Goal: Information Seeking & Learning: Learn about a topic

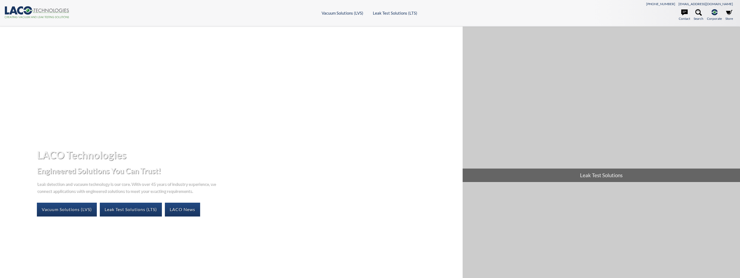
select select "언어 번역 위젯"
click at [145, 210] on link "Leak Test Solutions (LTS)" at bounding box center [131, 210] width 62 height 14
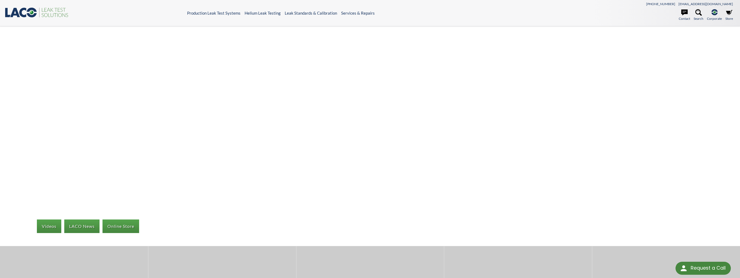
select select "언어 번역 위젯"
click at [49, 224] on link "Videos" at bounding box center [49, 227] width 24 height 14
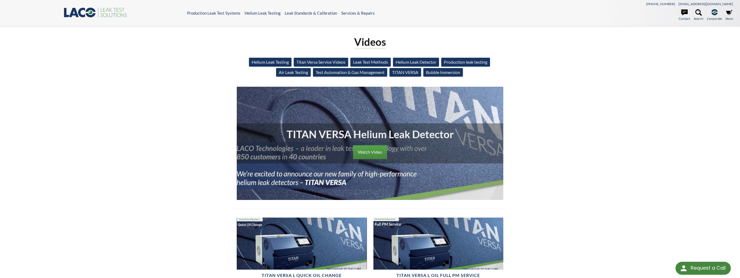
click at [270, 63] on link "Helium Leak Testing" at bounding box center [270, 62] width 43 height 9
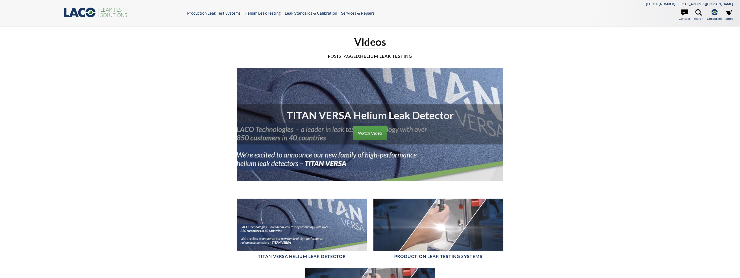
select select "언어 번역 위젯"
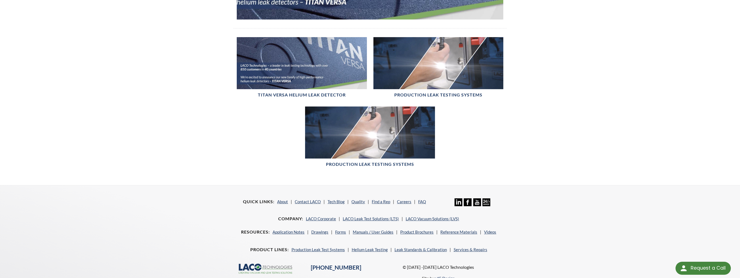
scroll to position [163, 0]
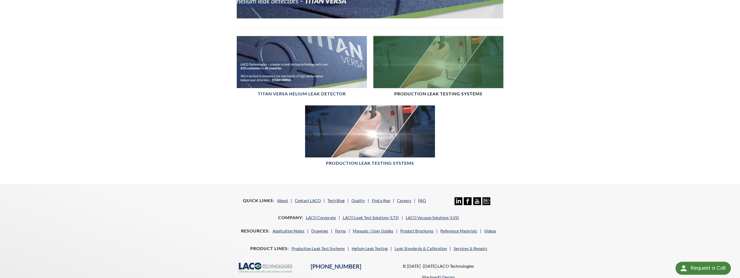
click at [438, 79] on div at bounding box center [438, 62] width 130 height 52
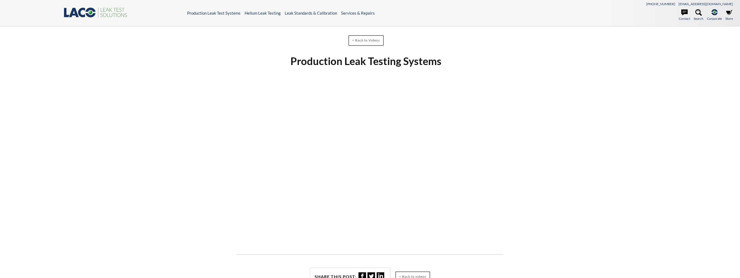
select select "언어 번역 위젯"
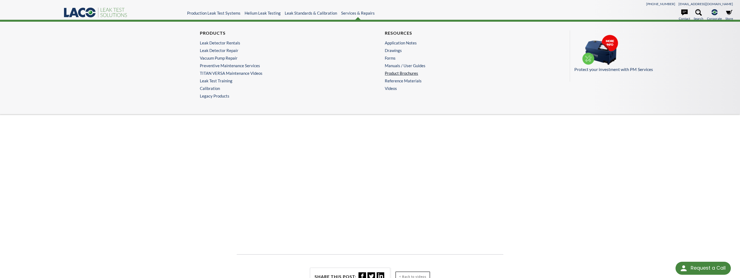
click at [397, 72] on link "Product Brochures" at bounding box center [461, 73] width 153 height 5
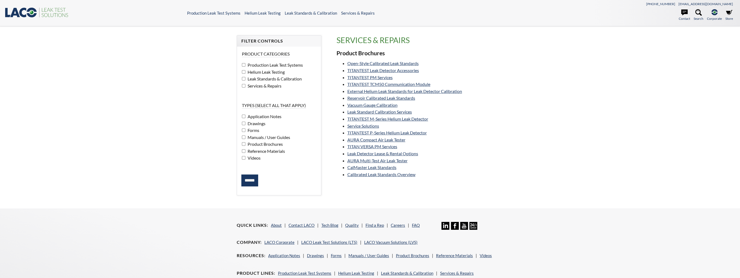
select select "언어 번역 위젯"
click at [375, 64] on link "Open-Style Calibrated Leak Standards" at bounding box center [382, 63] width 71 height 5
click at [363, 91] on link "External Helium Leak Standards for Leak Detector Calibration" at bounding box center [404, 91] width 115 height 5
click at [253, 157] on span "Videos" at bounding box center [253, 157] width 14 height 5
click at [253, 143] on span "Product Brochures" at bounding box center [264, 143] width 37 height 5
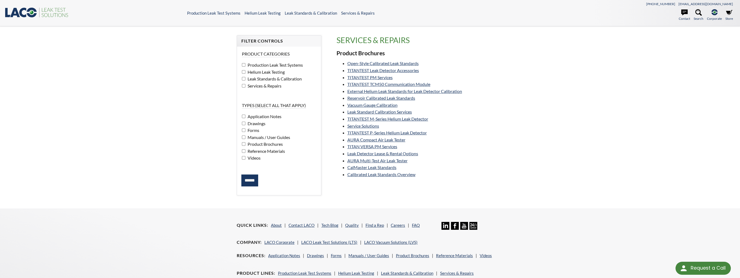
click at [250, 178] on input "******" at bounding box center [249, 181] width 17 height 12
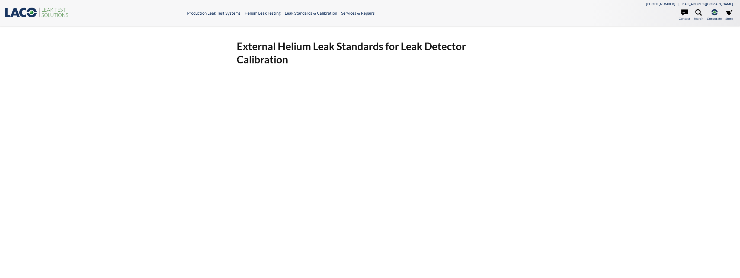
select select "언어 번역 위젯"
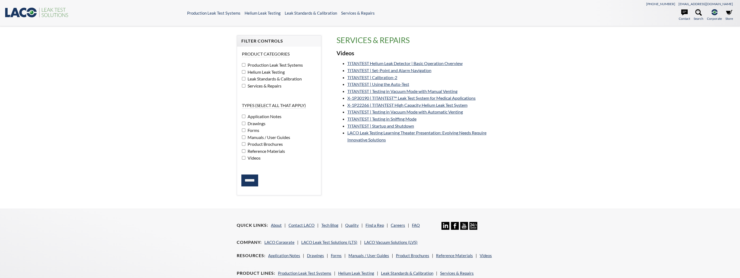
select select "언어 번역 위젯"
click at [258, 86] on span "Services & Repairs" at bounding box center [263, 85] width 35 height 5
click at [251, 71] on span "Helium Leak Testing" at bounding box center [265, 71] width 38 height 5
click at [247, 78] on span "Leak Standards & Calibration" at bounding box center [274, 78] width 56 height 5
click at [246, 66] on span "Production Leak Test Systems" at bounding box center [274, 64] width 57 height 5
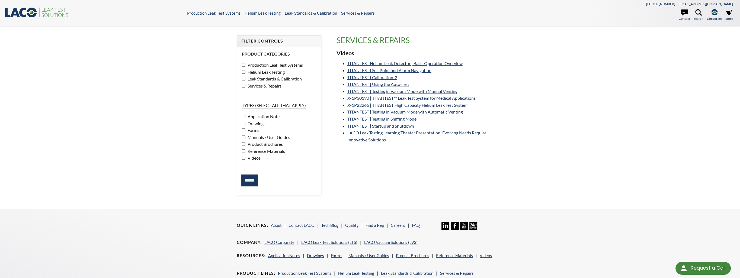
click at [255, 79] on span "Leak Standards & Calibration" at bounding box center [274, 78] width 56 height 5
click at [253, 182] on input "******" at bounding box center [249, 181] width 17 height 12
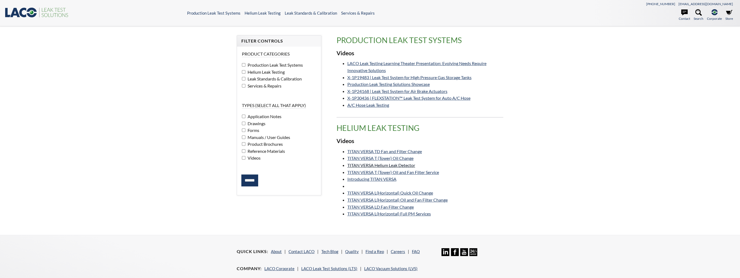
select select "언어 번역 위젯"
click at [363, 63] on link "LACO Leak Testing Learning Theater Presentation: Evolving Needs Require Innovat…" at bounding box center [416, 67] width 139 height 12
click at [369, 79] on link "X-1P19483 | Leak Test System for High Pressure Gas Storage Tanks" at bounding box center [409, 77] width 124 height 5
click at [371, 84] on link "Production Leak Testing Solutions Showcase" at bounding box center [388, 84] width 82 height 5
click at [430, 99] on link "X-1P30436 | FLEXSTATION™ Leak Test System for Auto A/C Hose" at bounding box center [408, 97] width 123 height 5
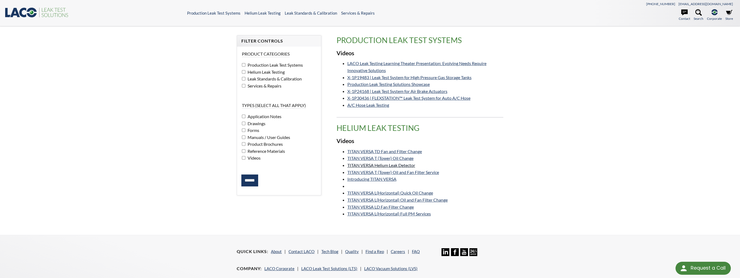
click at [378, 168] on link "TITAN VERSA Helium Leak Detector" at bounding box center [381, 165] width 68 height 5
click at [372, 179] on link "Introducing TITAN VERSA" at bounding box center [371, 178] width 49 height 5
click at [398, 214] on link "TITAN VERSA L(Horizontal) Full PM Services" at bounding box center [388, 213] width 83 height 5
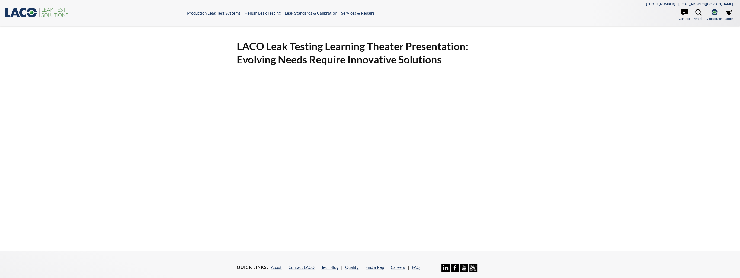
select select "언어 번역 위젯"
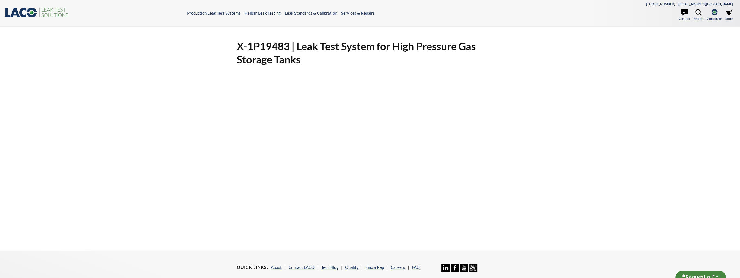
select select "언어 번역 위젯"
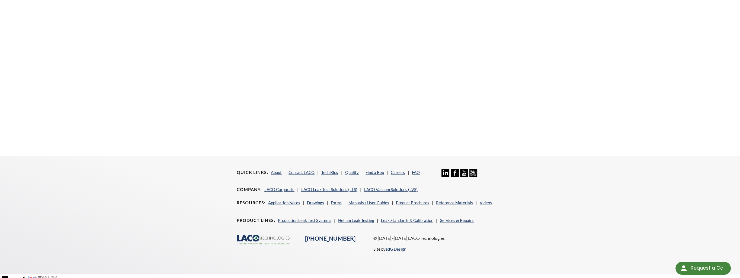
scroll to position [83, 0]
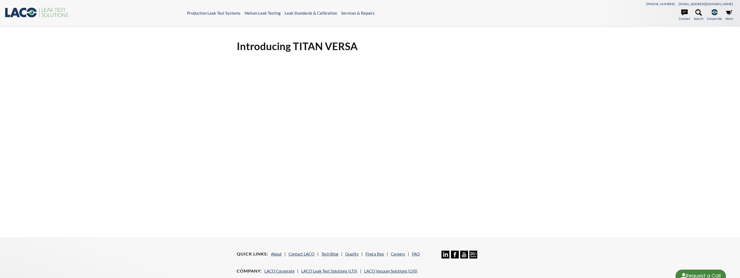
select select "언어 번역 위젯"
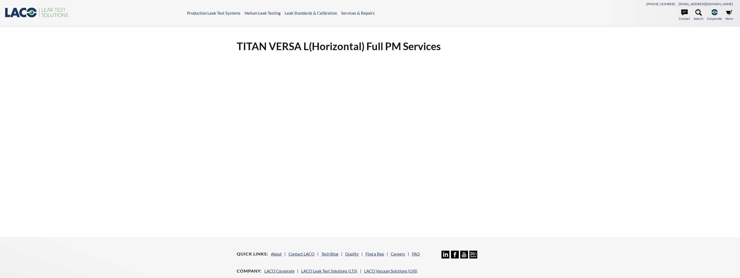
select select "언어 번역 위젯"
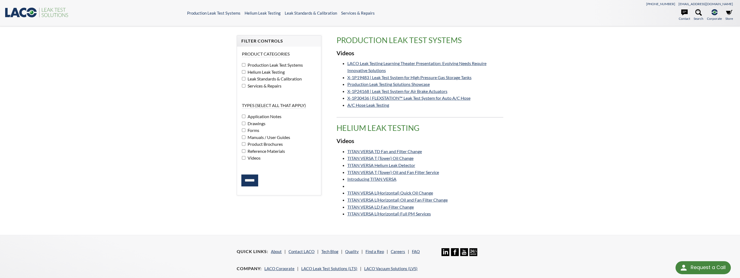
select select "언어 번역 위젯"
click at [389, 181] on link "Introducing TITAN VERSA" at bounding box center [371, 178] width 49 height 5
click at [381, 172] on link "TITAN VERSA T (Tower) Oil and Fan Filter Service" at bounding box center [393, 172] width 92 height 5
click at [266, 144] on span "Product Brochures" at bounding box center [264, 143] width 37 height 5
click at [248, 162] on fieldset "Types (select all that apply) Application Notes Drawings Forms Manuals / User G…" at bounding box center [279, 134] width 74 height 64
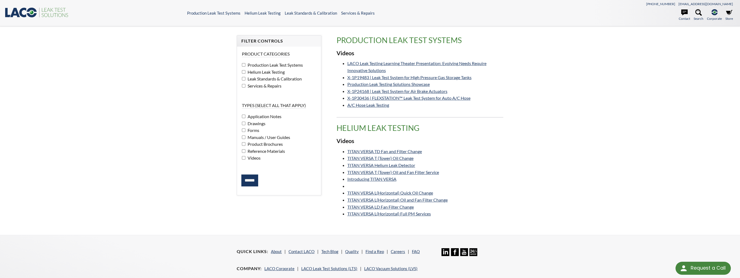
click at [251, 159] on span "Videos" at bounding box center [253, 157] width 14 height 5
click at [250, 179] on input "******" at bounding box center [249, 181] width 17 height 12
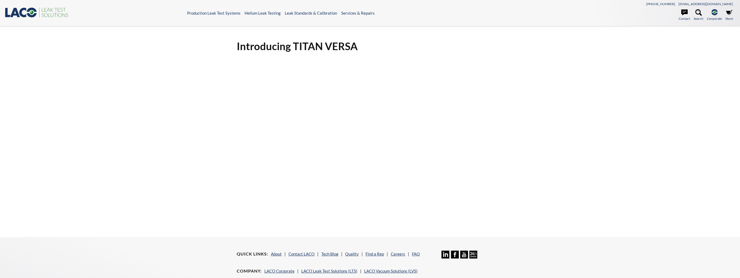
select select "언어 번역 위젯"
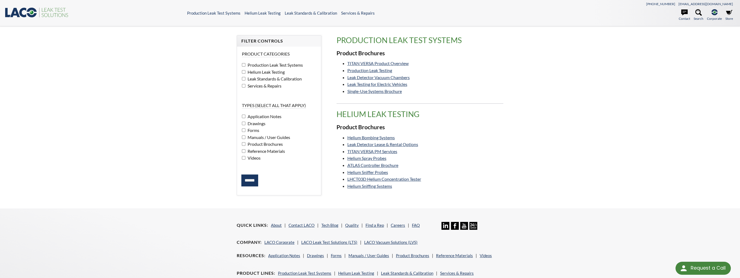
click at [547, 69] on div "Filter Controls Product Categories Production Leak Test Systems Helium Leak Tes…" at bounding box center [370, 117] width 740 height 182
